Goal: Transaction & Acquisition: Purchase product/service

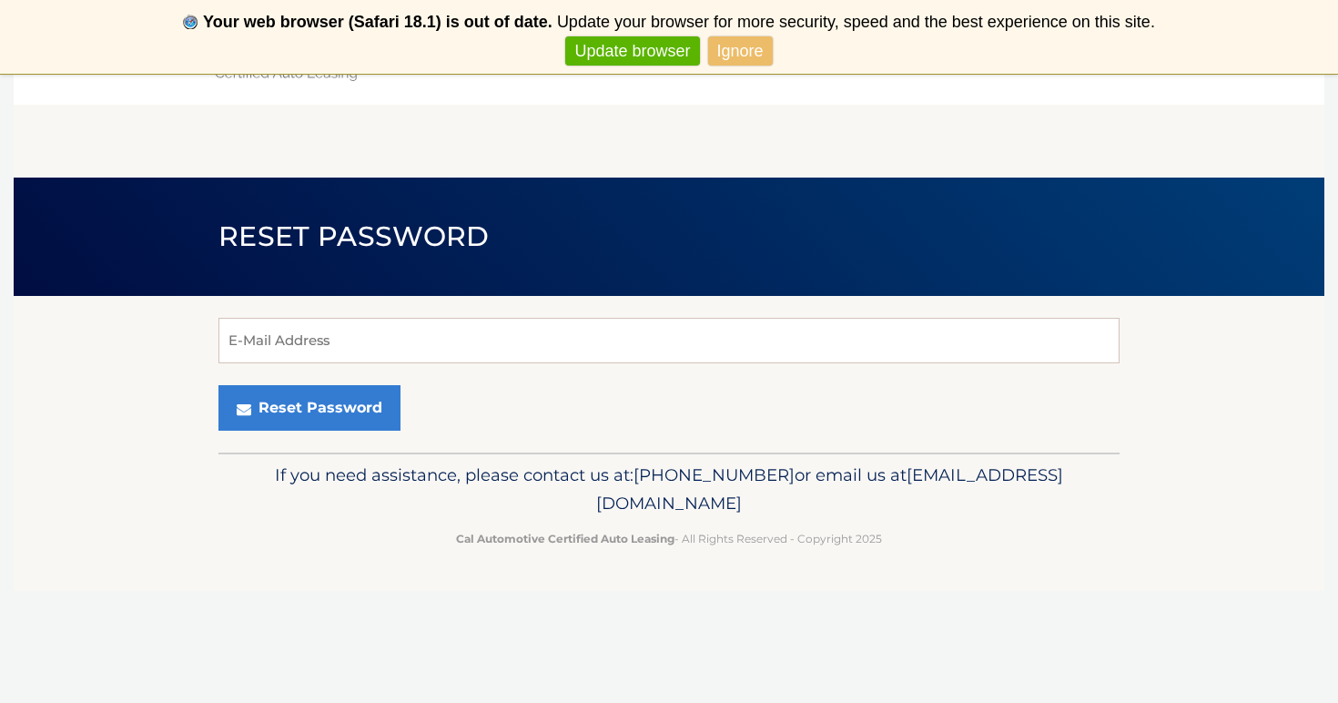
click at [780, 284] on header "Reset Password" at bounding box center [668, 236] width 901 height 118
click at [771, 331] on input "E-Mail Address" at bounding box center [668, 340] width 901 height 45
type input "ndiaz06@gmail.com"
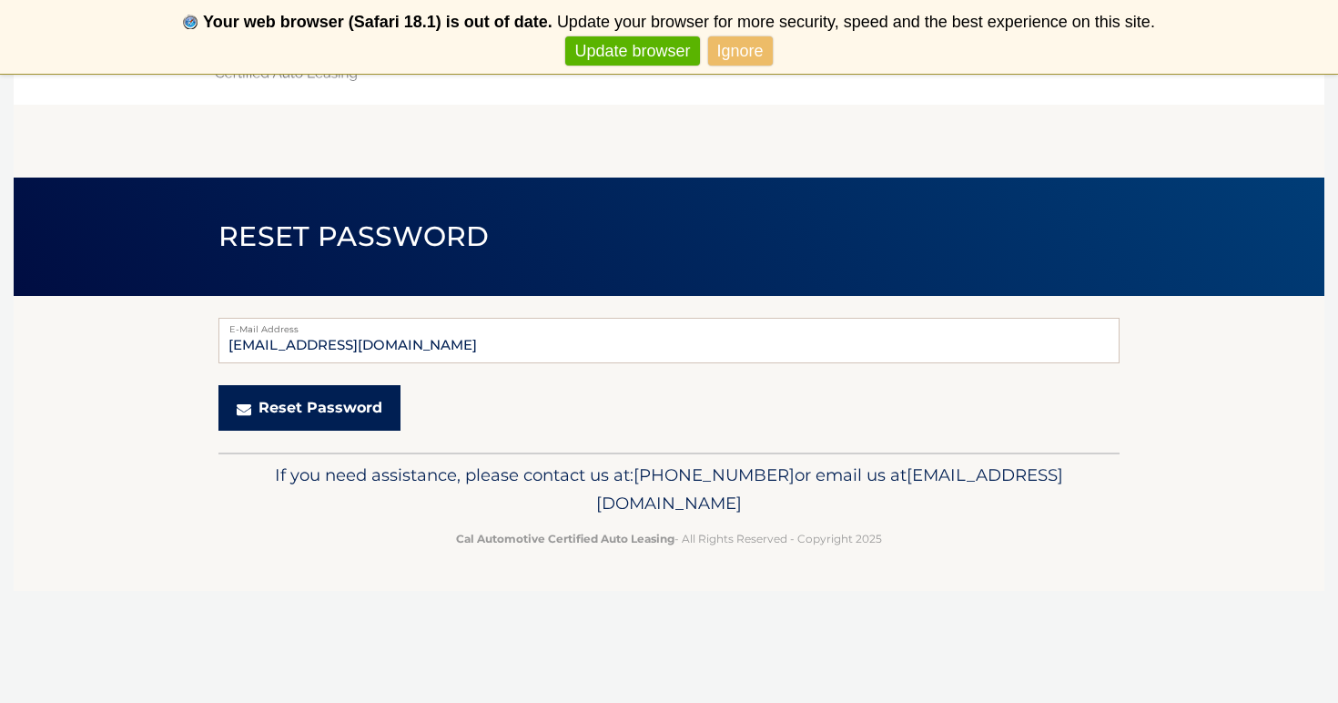
click at [370, 395] on button "Reset Password" at bounding box center [309, 407] width 182 height 45
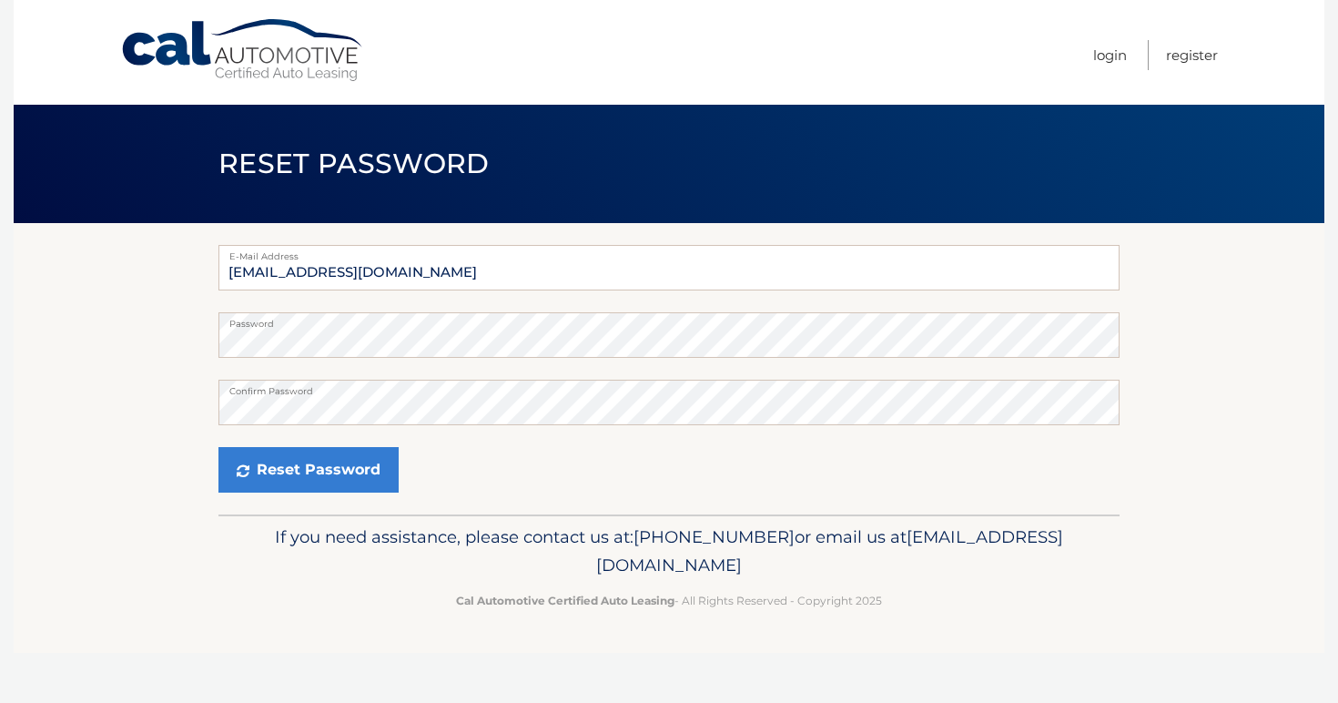
click at [304, 493] on div "E-Mail Address ndiaz06@gmail.com Password Confirm Password Reset Password" at bounding box center [668, 368] width 901 height 291
click at [305, 472] on button "Reset Password" at bounding box center [308, 469] width 180 height 45
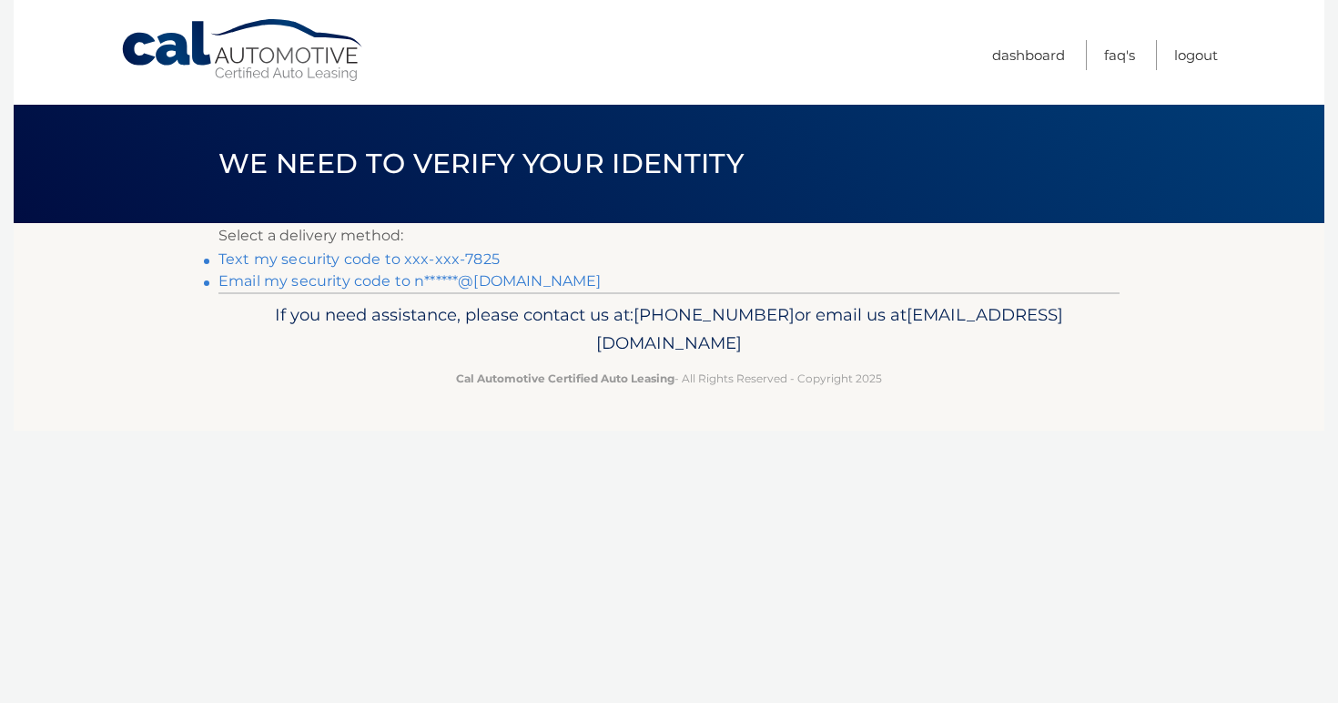
click at [372, 263] on link "Text my security code to xxx-xxx-7825" at bounding box center [358, 258] width 281 height 17
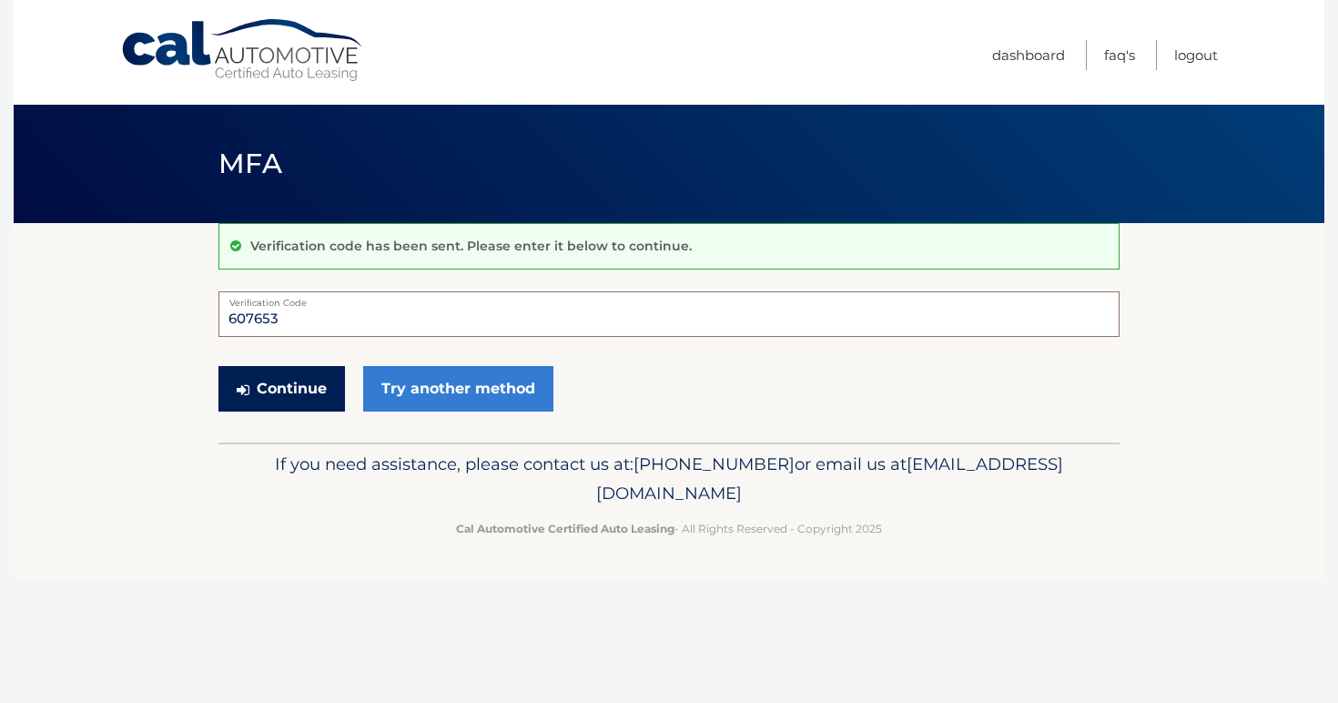
type input "607653"
click at [301, 404] on button "Continue" at bounding box center [281, 388] width 126 height 45
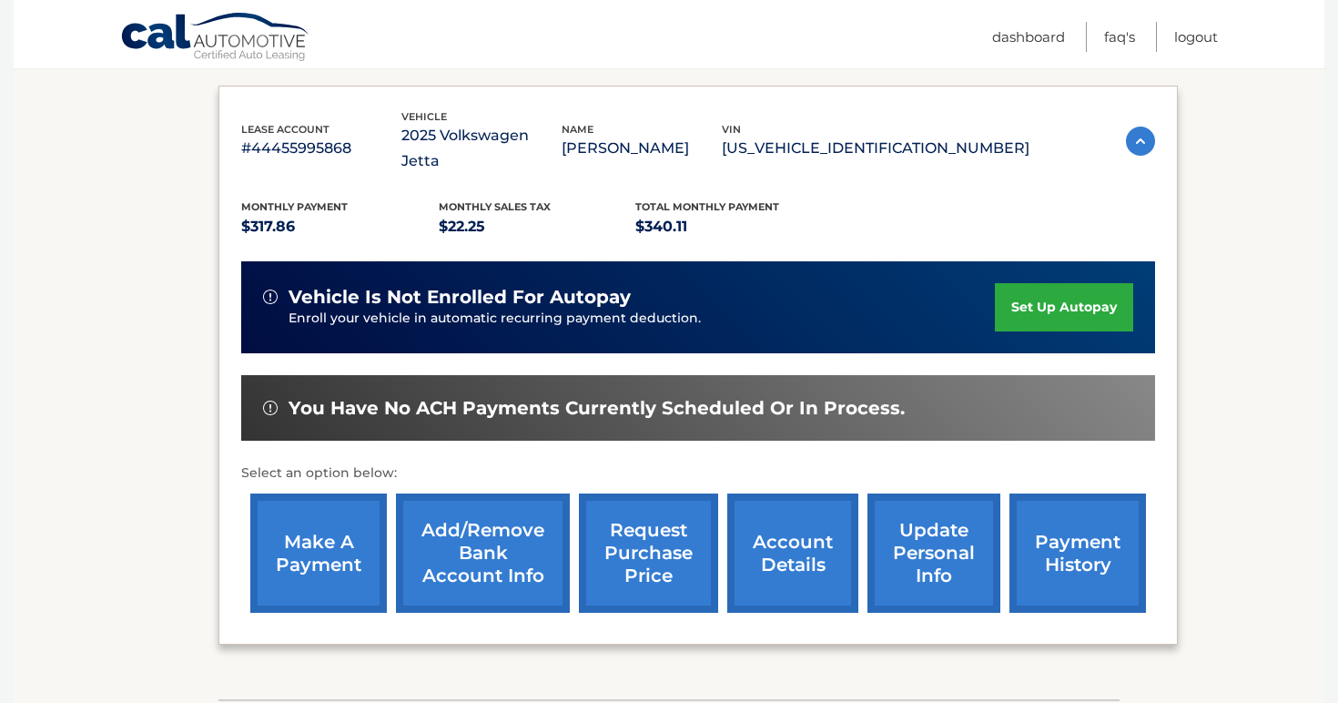
scroll to position [293, 0]
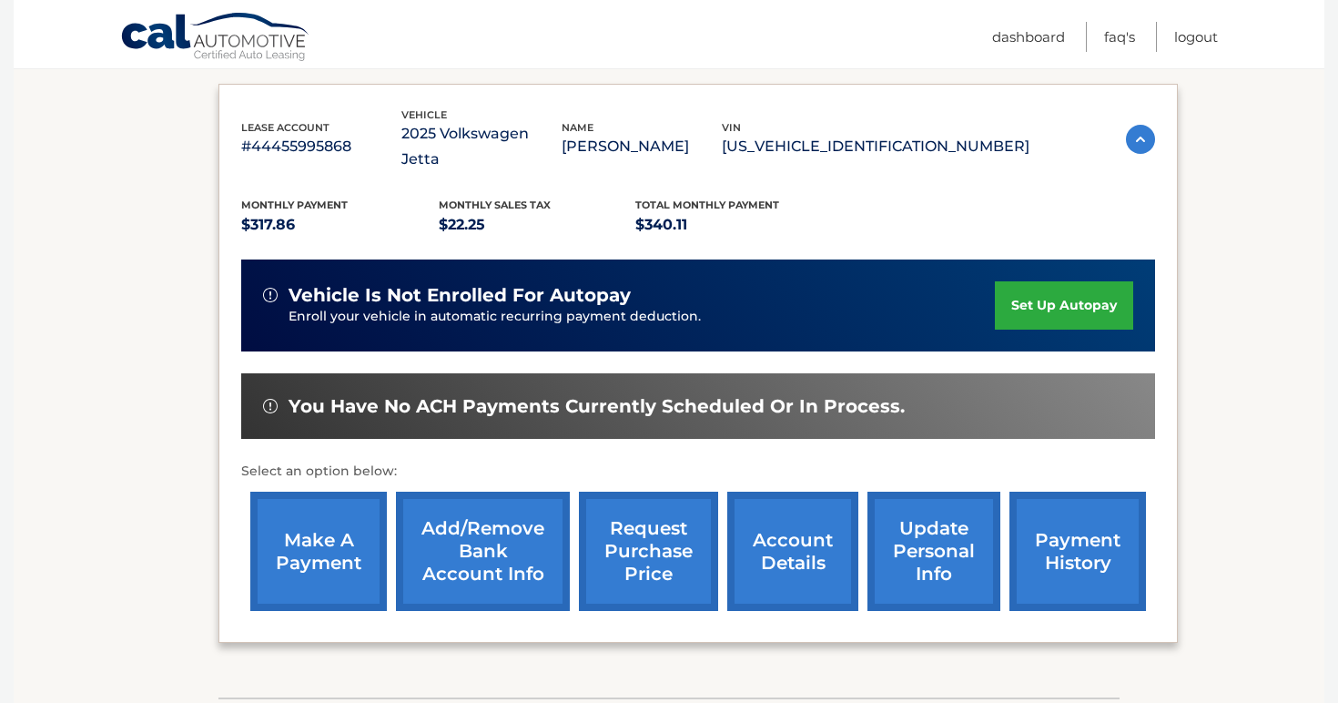
click at [377, 510] on link "make a payment" at bounding box center [318, 550] width 136 height 119
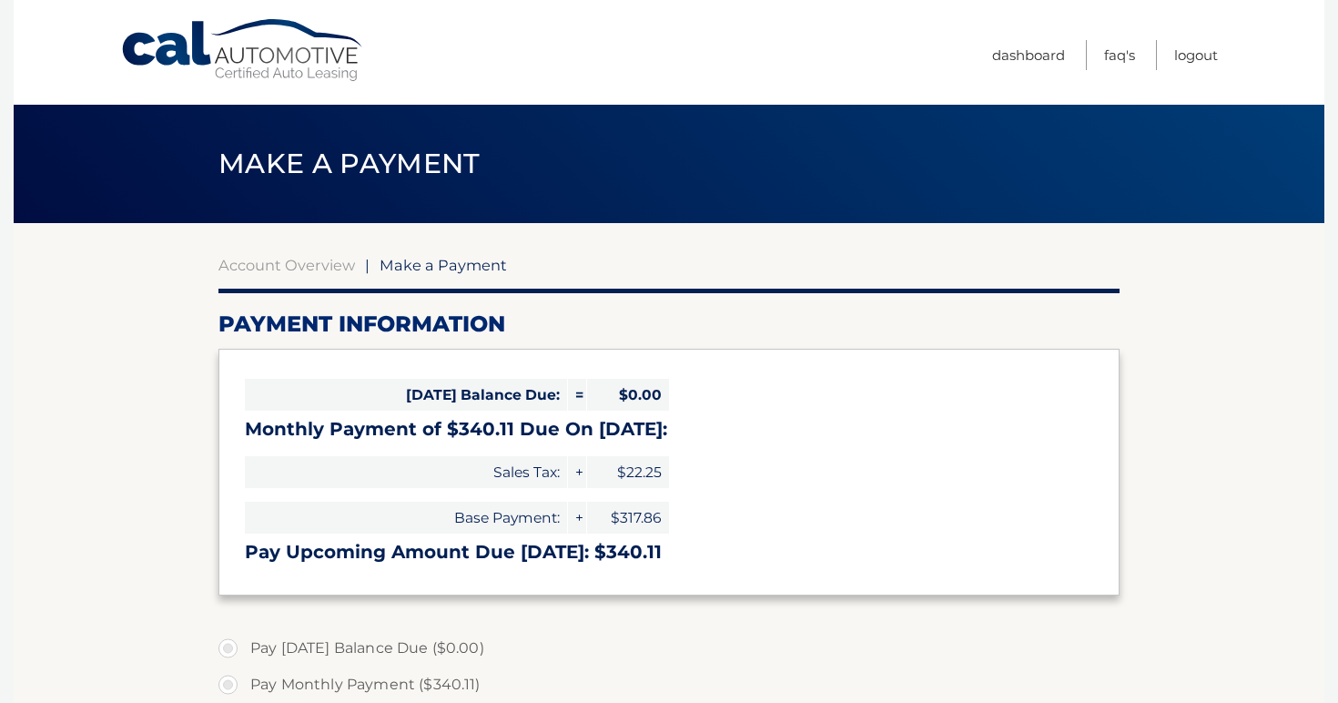
select select "ZTYyMTZlZjMtN2Y2MC00ODQyLWJlYTctMWMwODAzMThkZDE5"
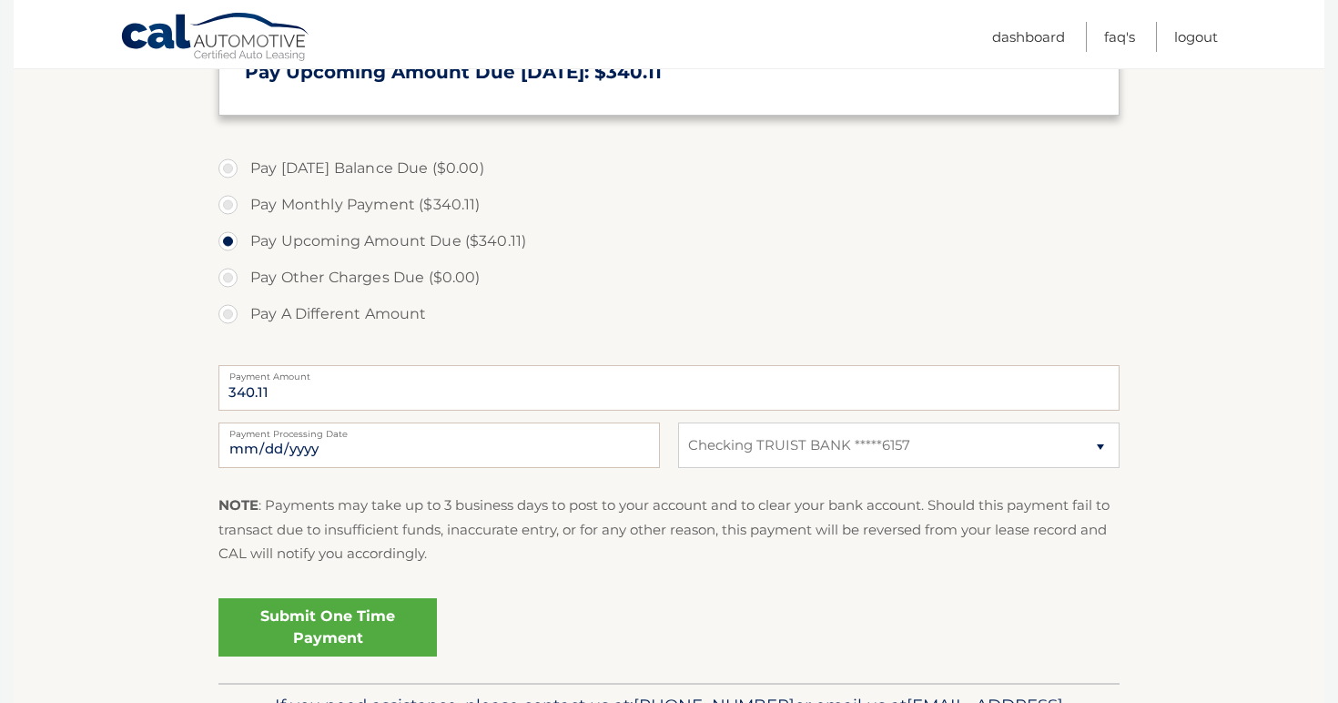
scroll to position [545, 0]
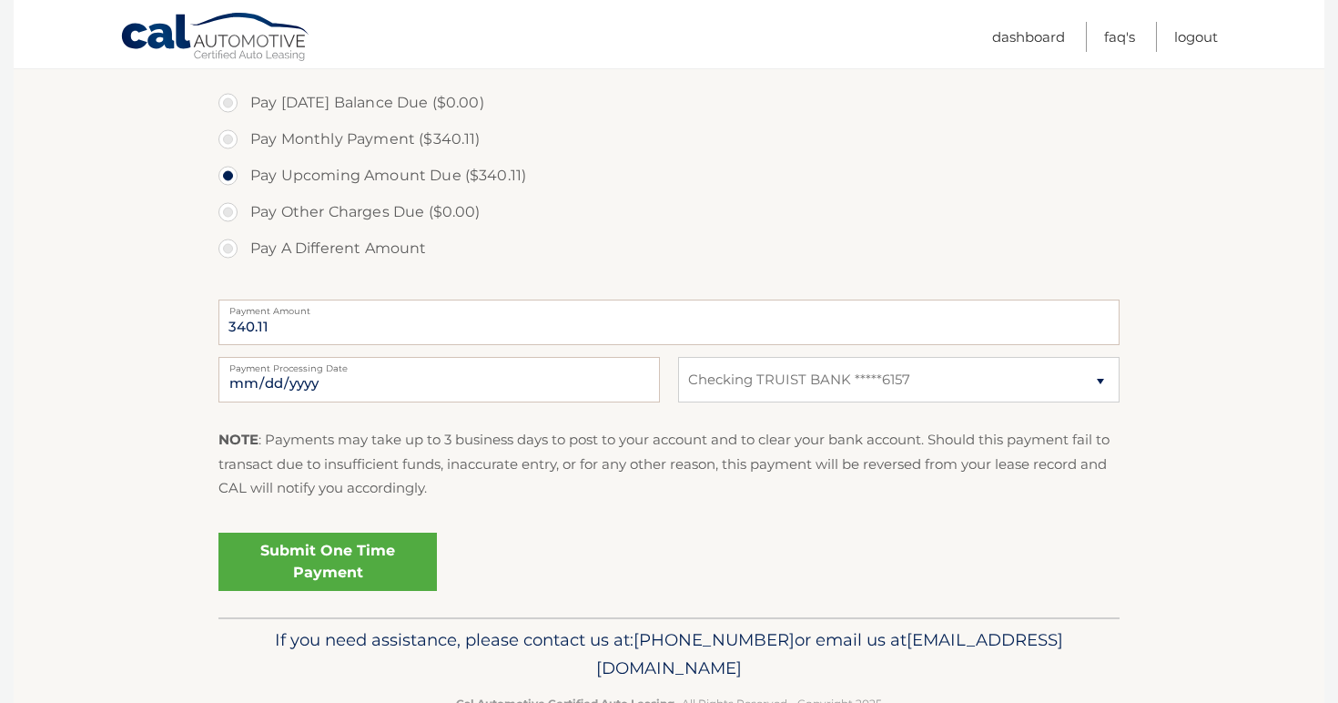
click at [271, 561] on link "Submit One Time Payment" at bounding box center [327, 561] width 218 height 58
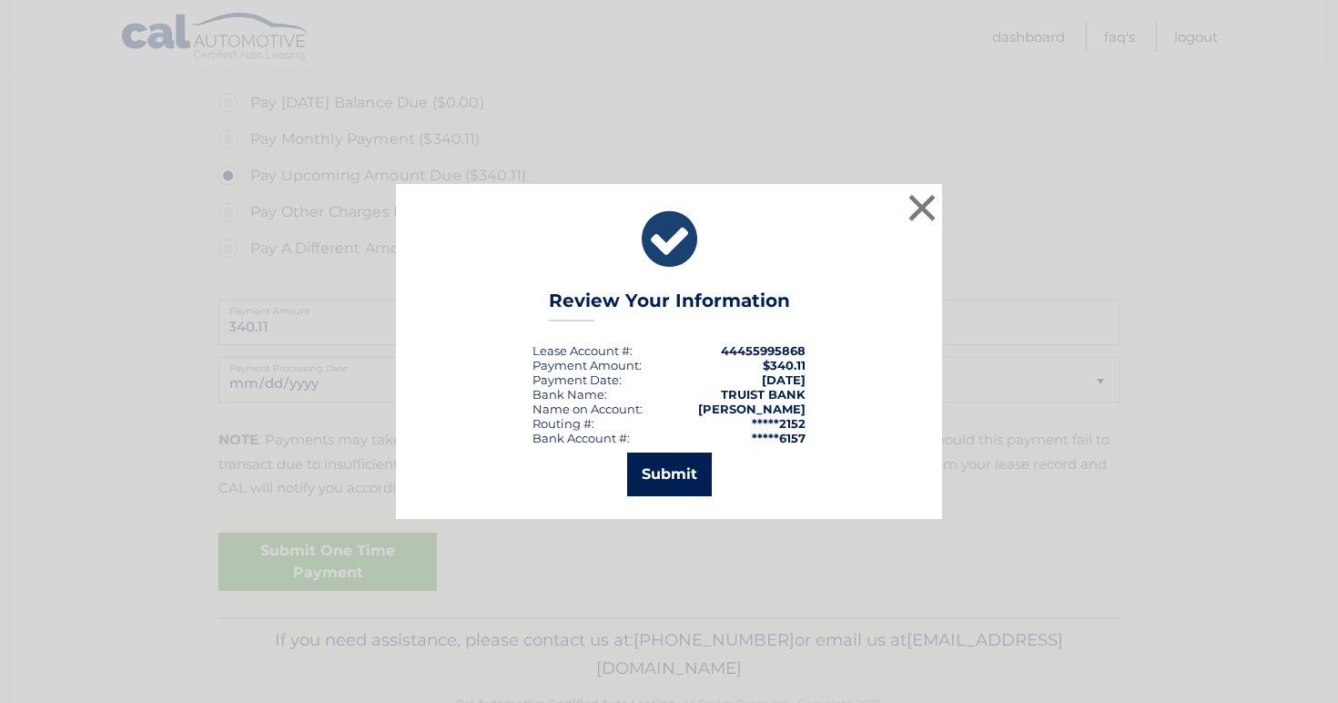
click at [700, 471] on button "Submit" at bounding box center [669, 474] width 85 height 44
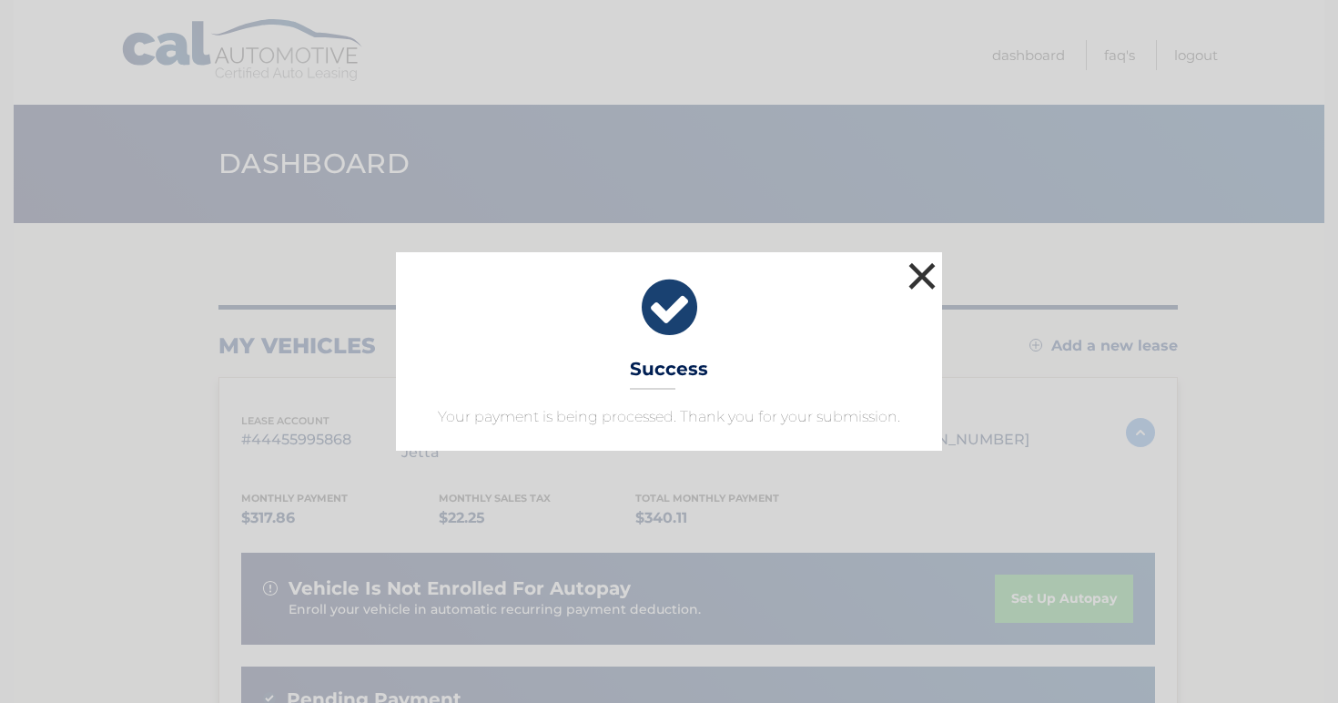
click at [922, 273] on button "×" at bounding box center [922, 276] width 36 height 36
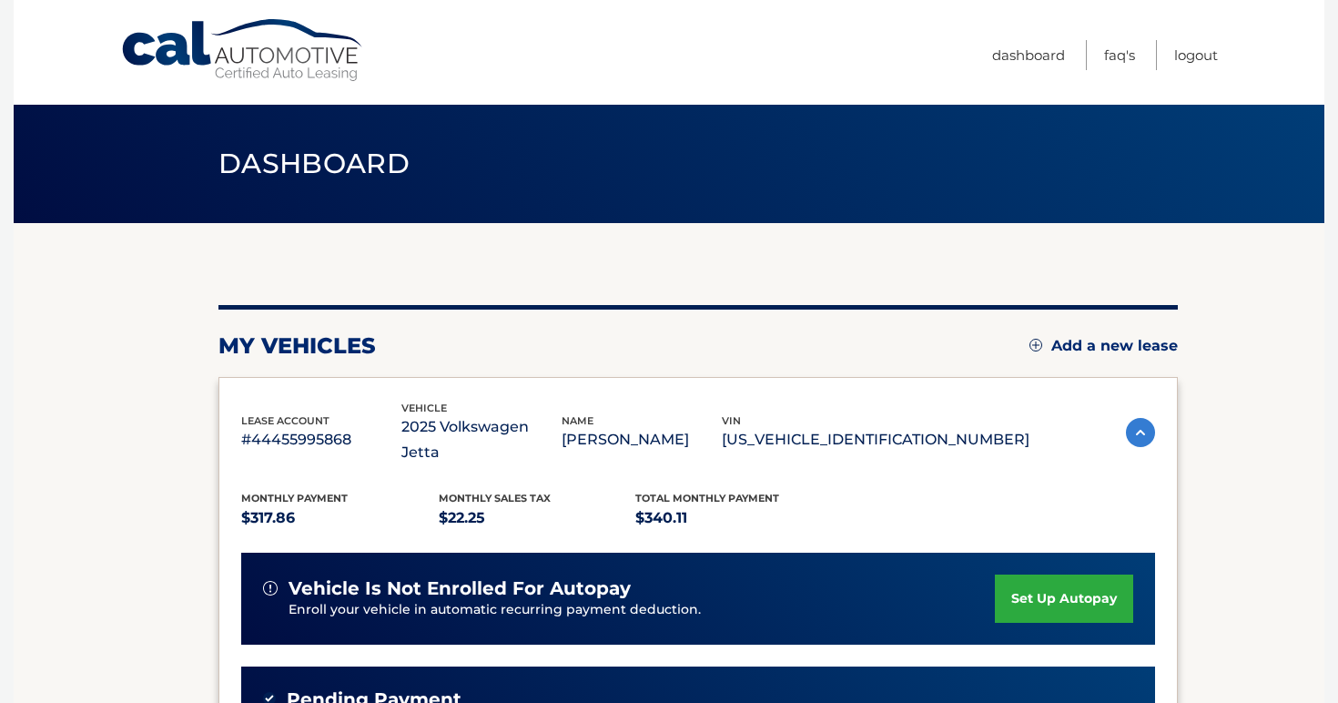
click at [682, 505] on p "$340.11" at bounding box center [733, 517] width 197 height 25
drag, startPoint x: 692, startPoint y: 489, endPoint x: 642, endPoint y: 489, distance: 49.1
click at [642, 505] on p "$340.11" at bounding box center [733, 517] width 197 height 25
copy p "340.11"
